Goal: Task Accomplishment & Management: Manage account settings

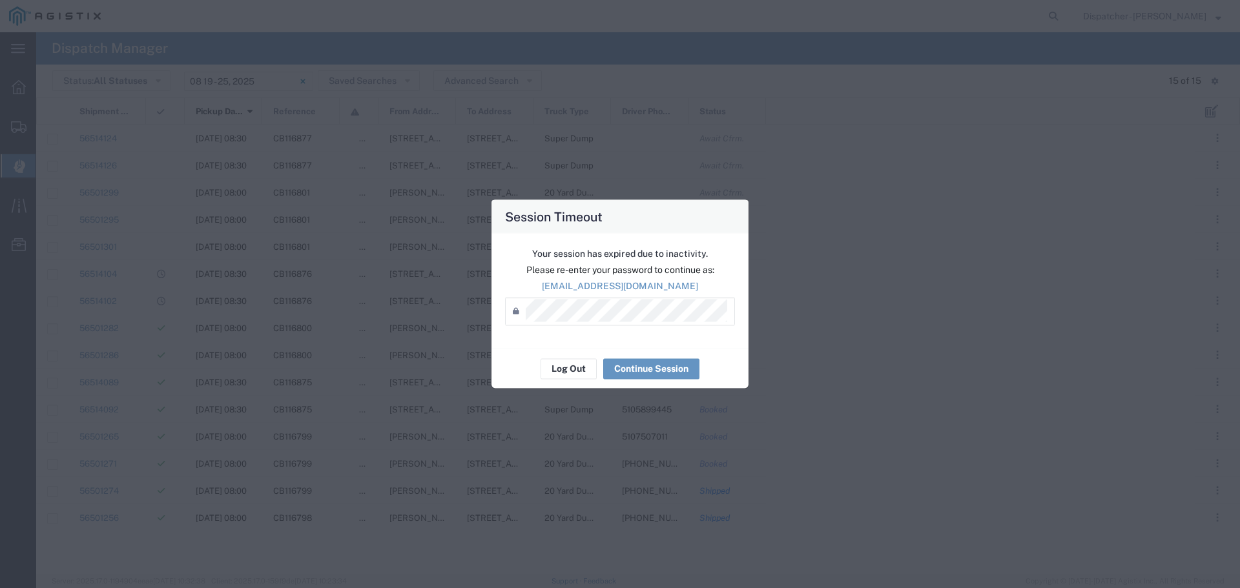
click at [575, 369] on button "Log Out" at bounding box center [568, 368] width 56 height 21
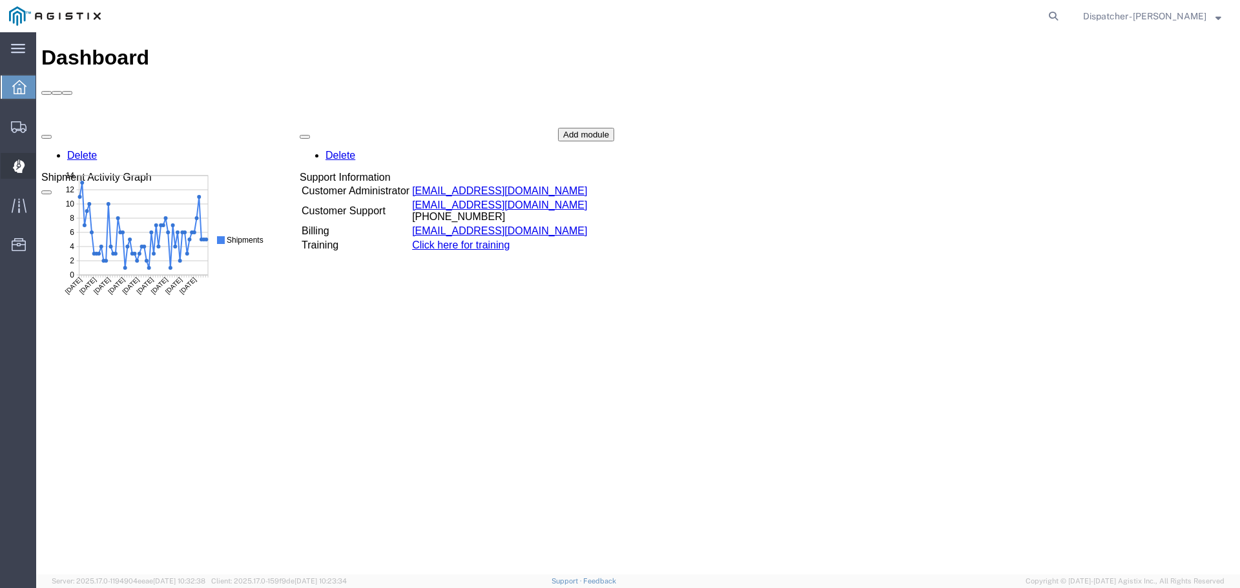
click at [17, 165] on icon at bounding box center [18, 165] width 3 height 3
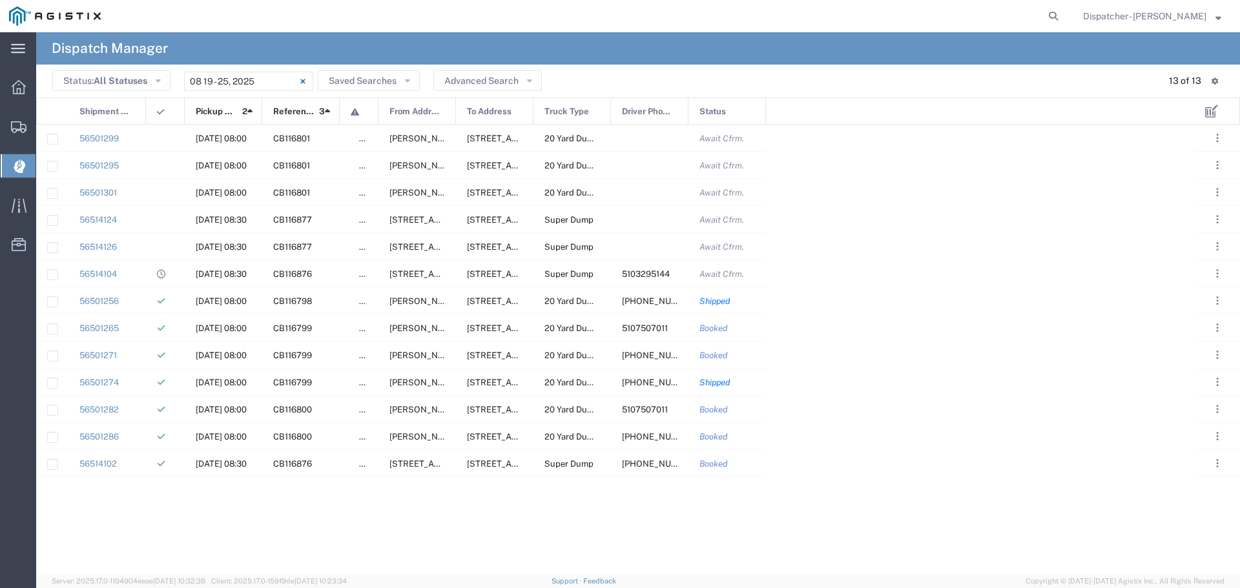
click at [987, 292] on div "56501299 08/22/2025, 08:00 CB116801 false Jean Dr & Rose Way, Union City, Calif…" at bounding box center [615, 350] width 1158 height 450
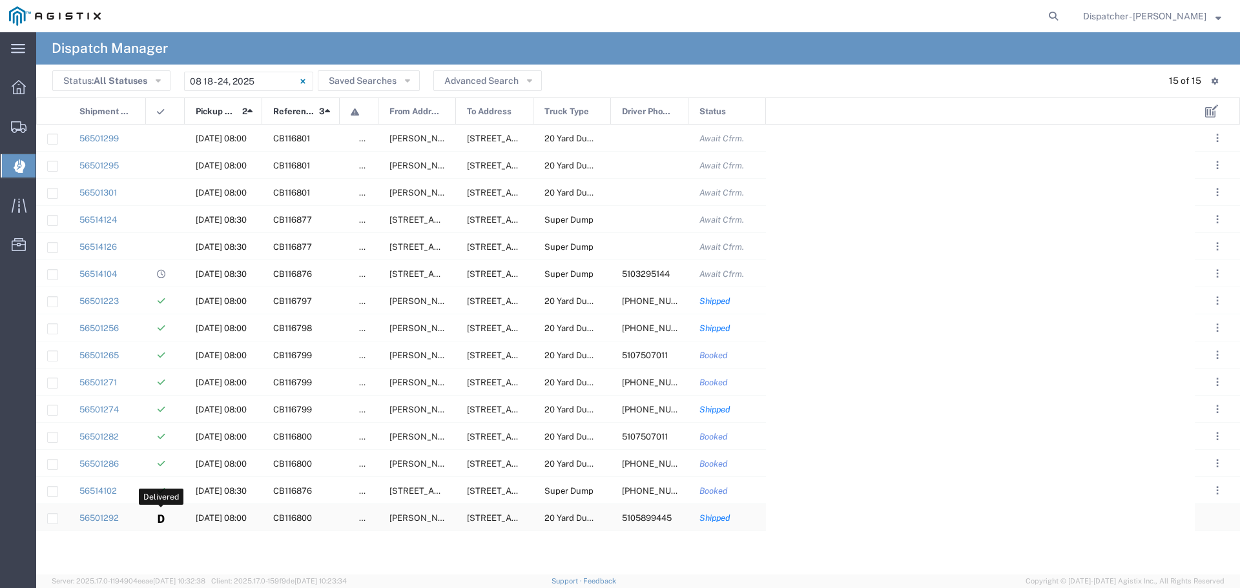
click at [158, 518] on icon at bounding box center [161, 519] width 6 height 8
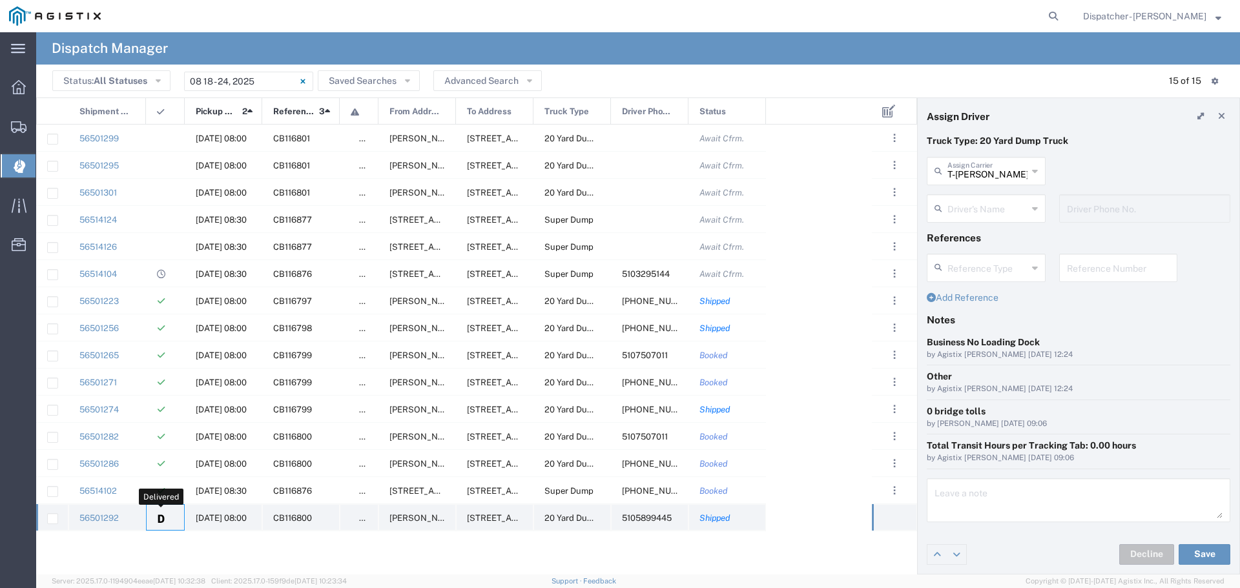
type input "Thien Tran"
type input "5105899445"
click at [1036, 170] on icon at bounding box center [1035, 171] width 6 height 21
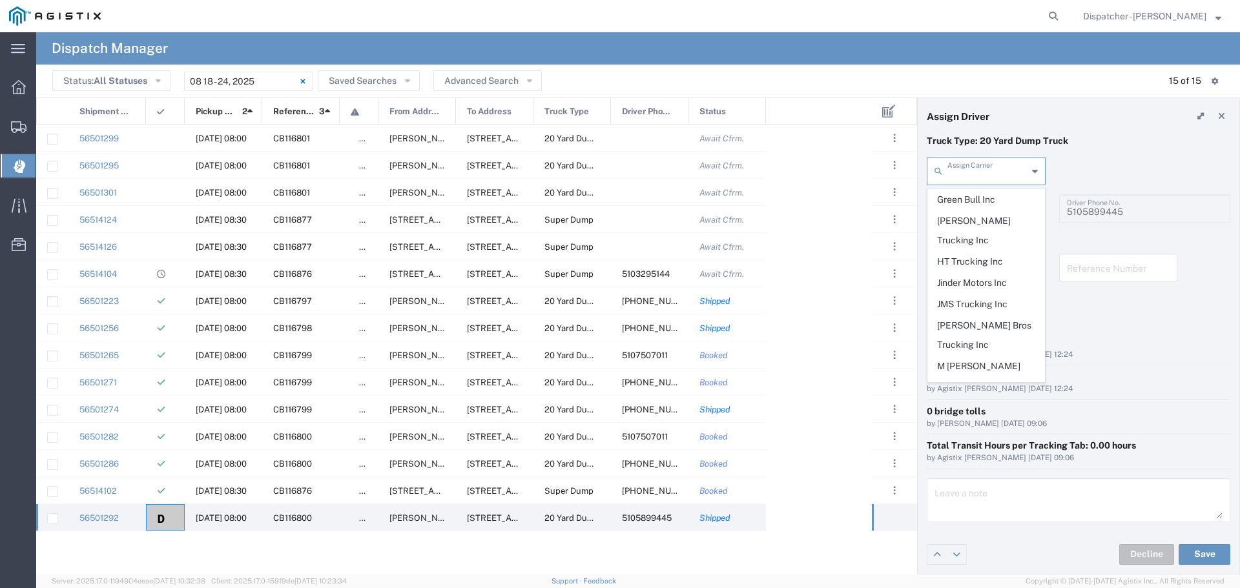
scroll to position [447, 0]
click at [956, 383] on span "MAG Trucking" at bounding box center [986, 393] width 116 height 20
type input "MAG Trucking"
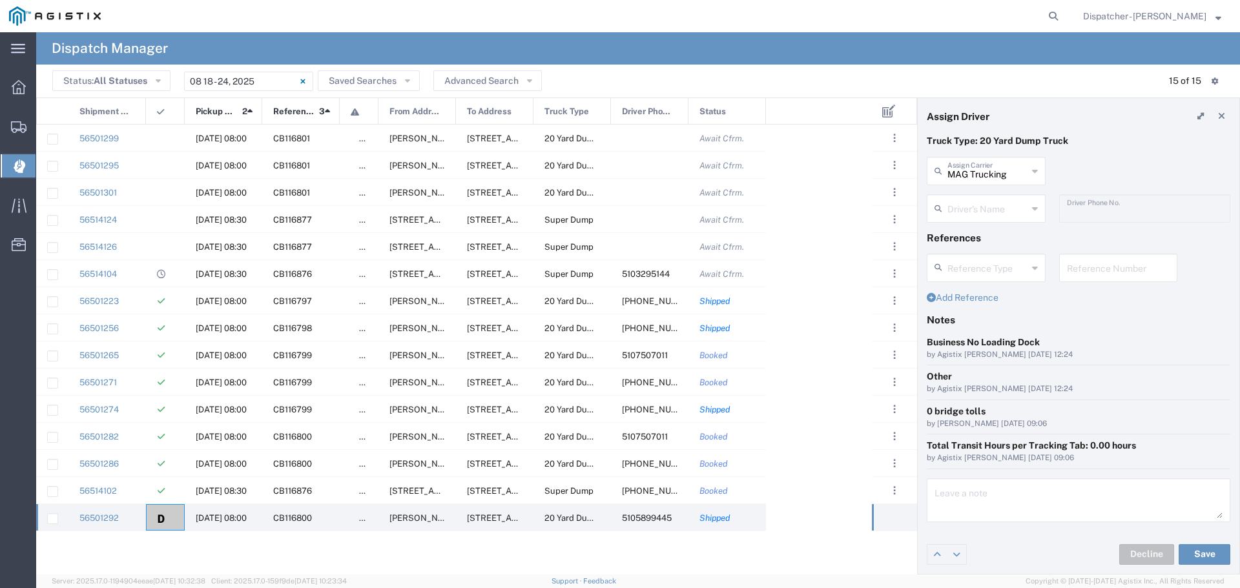
click at [1032, 209] on icon at bounding box center [1035, 208] width 6 height 21
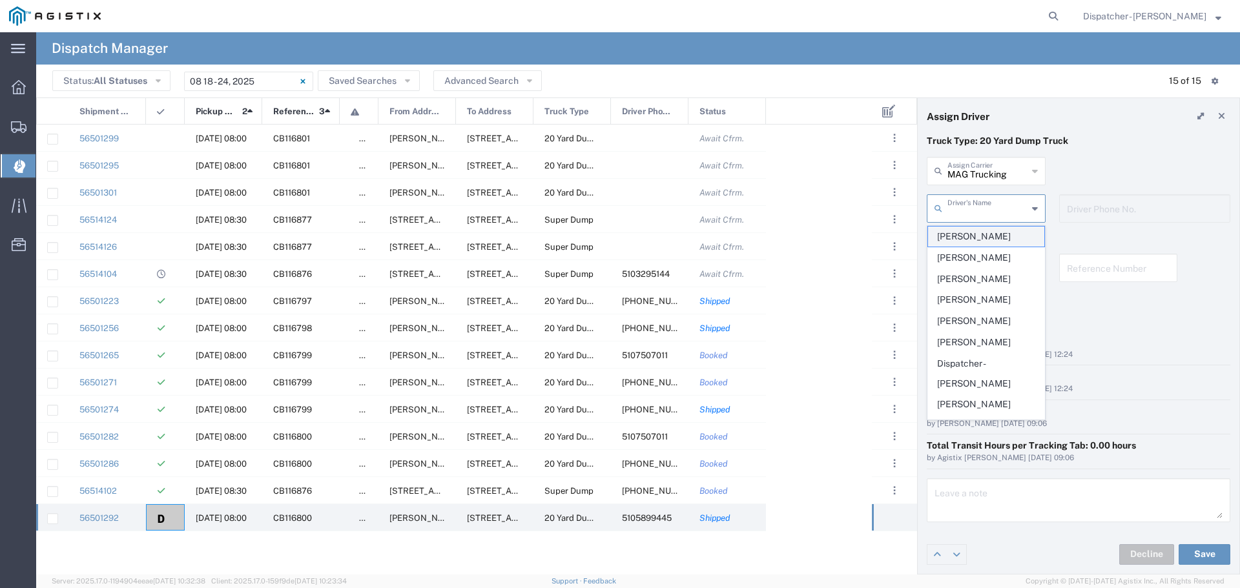
click at [980, 235] on span "[PERSON_NAME]" at bounding box center [986, 237] width 116 height 20
type input "[PERSON_NAME]"
type input "[PHONE_NUMBER]"
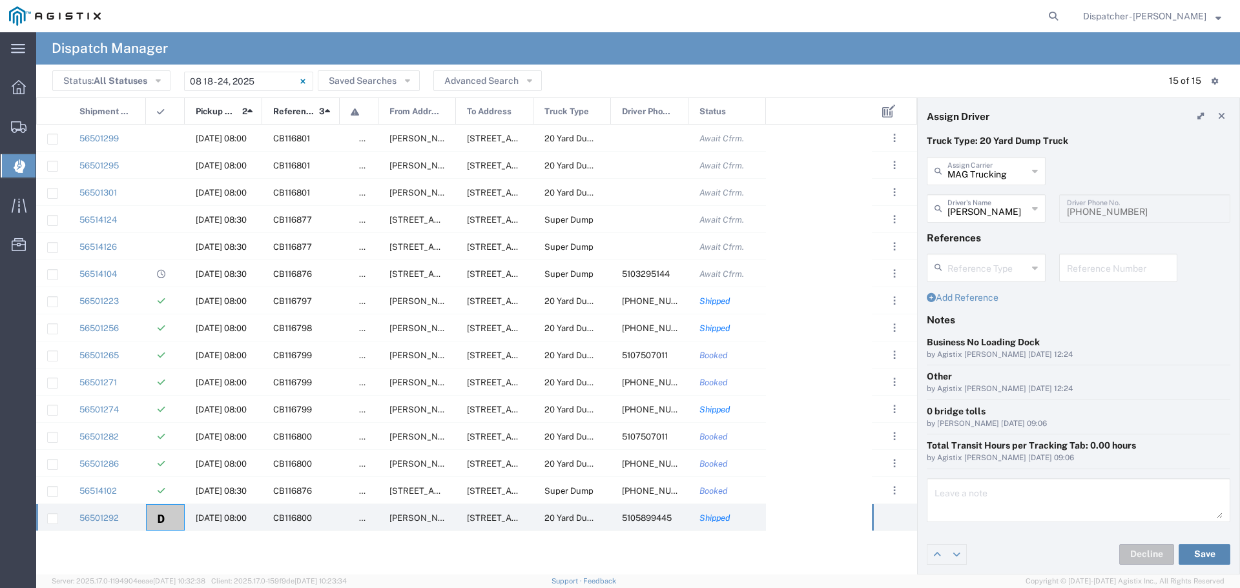
click at [1201, 551] on button "Save" at bounding box center [1204, 554] width 52 height 21
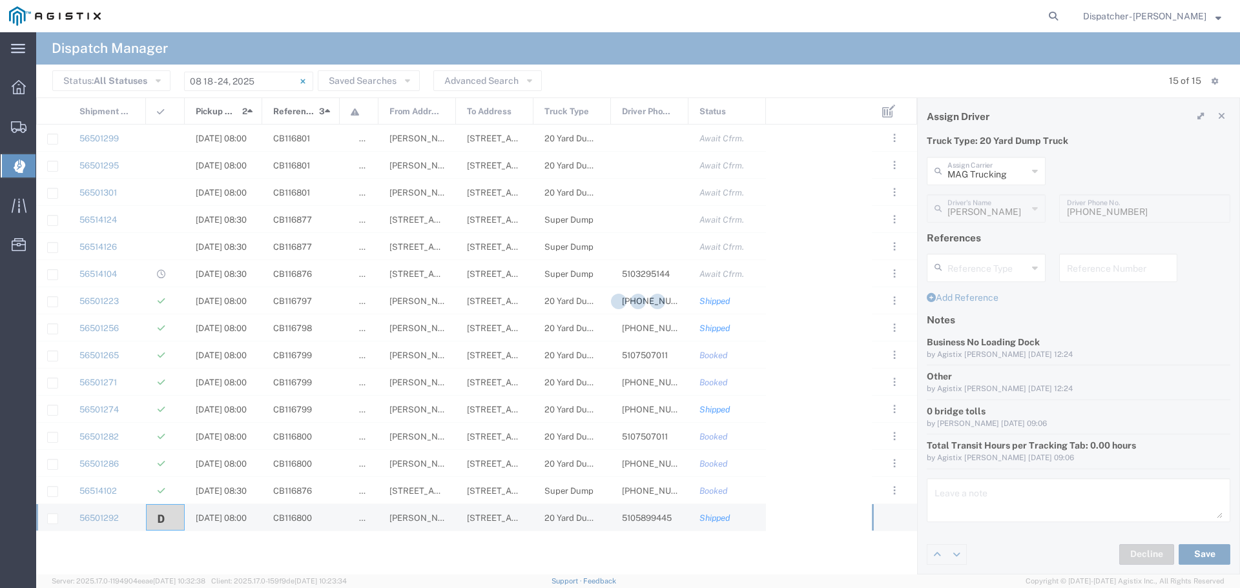
type input "MAG Trucking"
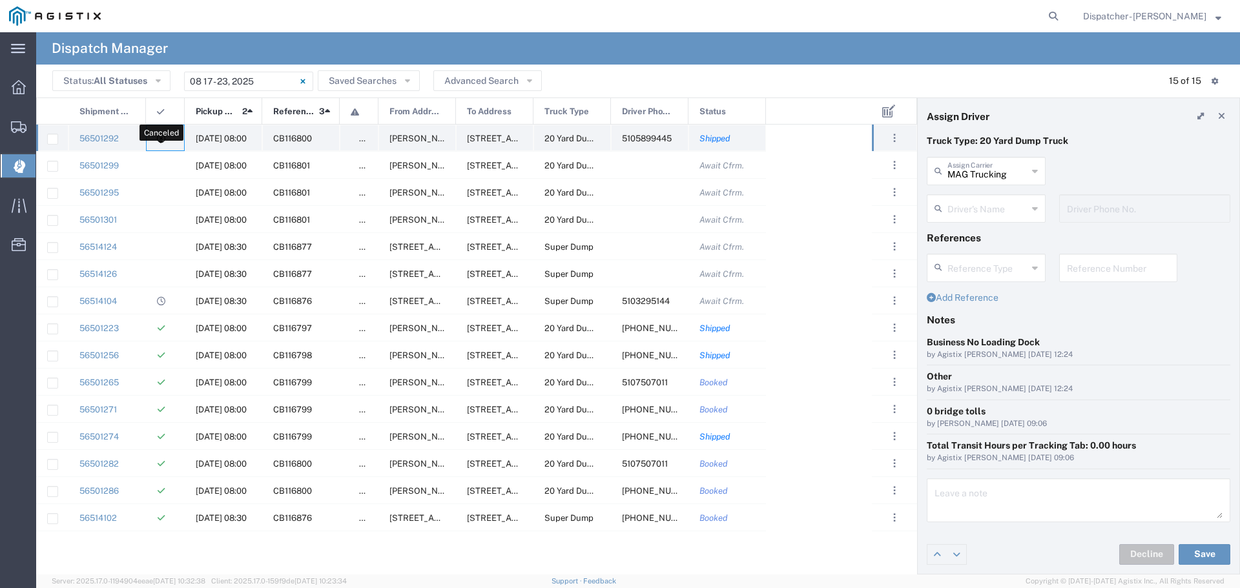
click at [162, 141] on icon at bounding box center [161, 138] width 8 height 8
click at [661, 138] on span "5105899445" at bounding box center [647, 139] width 50 height 10
click at [1036, 211] on icon at bounding box center [1035, 208] width 6 height 21
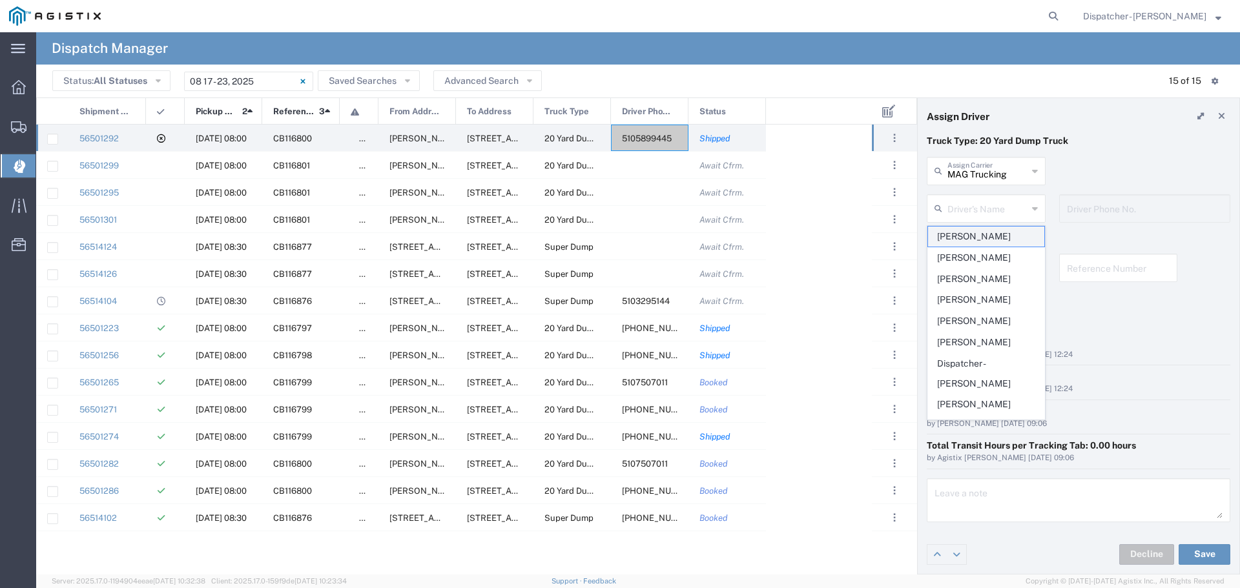
click at [993, 238] on span "[PERSON_NAME]" at bounding box center [986, 237] width 116 height 20
type input "[PERSON_NAME]"
type input "[PHONE_NUMBER]"
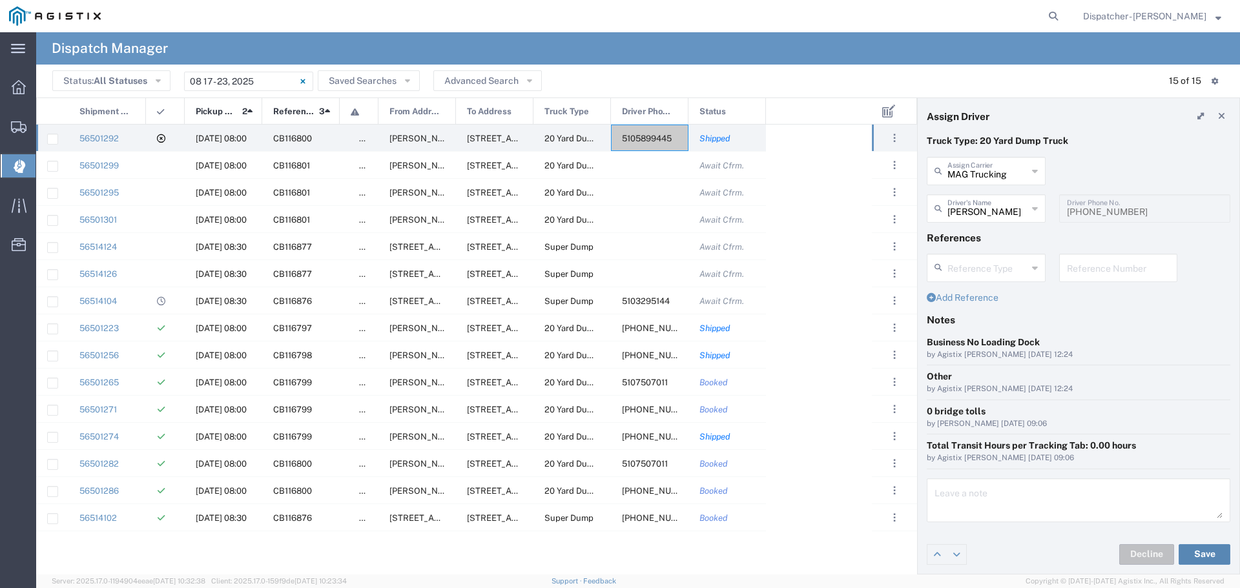
click at [1206, 553] on button "Save" at bounding box center [1204, 554] width 52 height 21
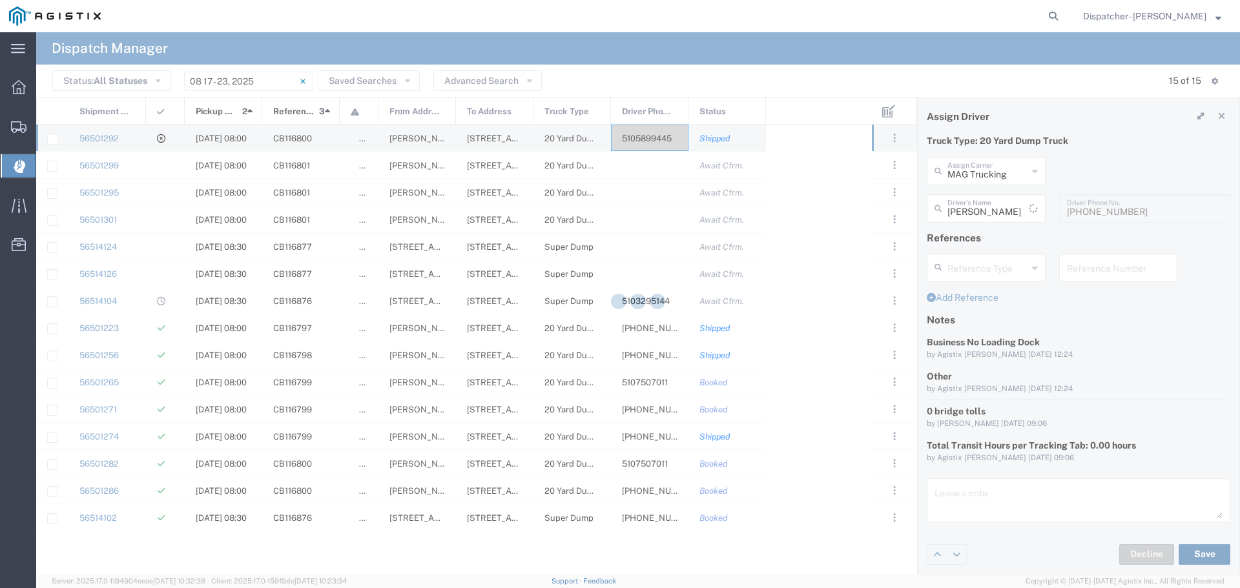
type input "[PERSON_NAME]"
